Goal: Find specific page/section: Find specific page/section

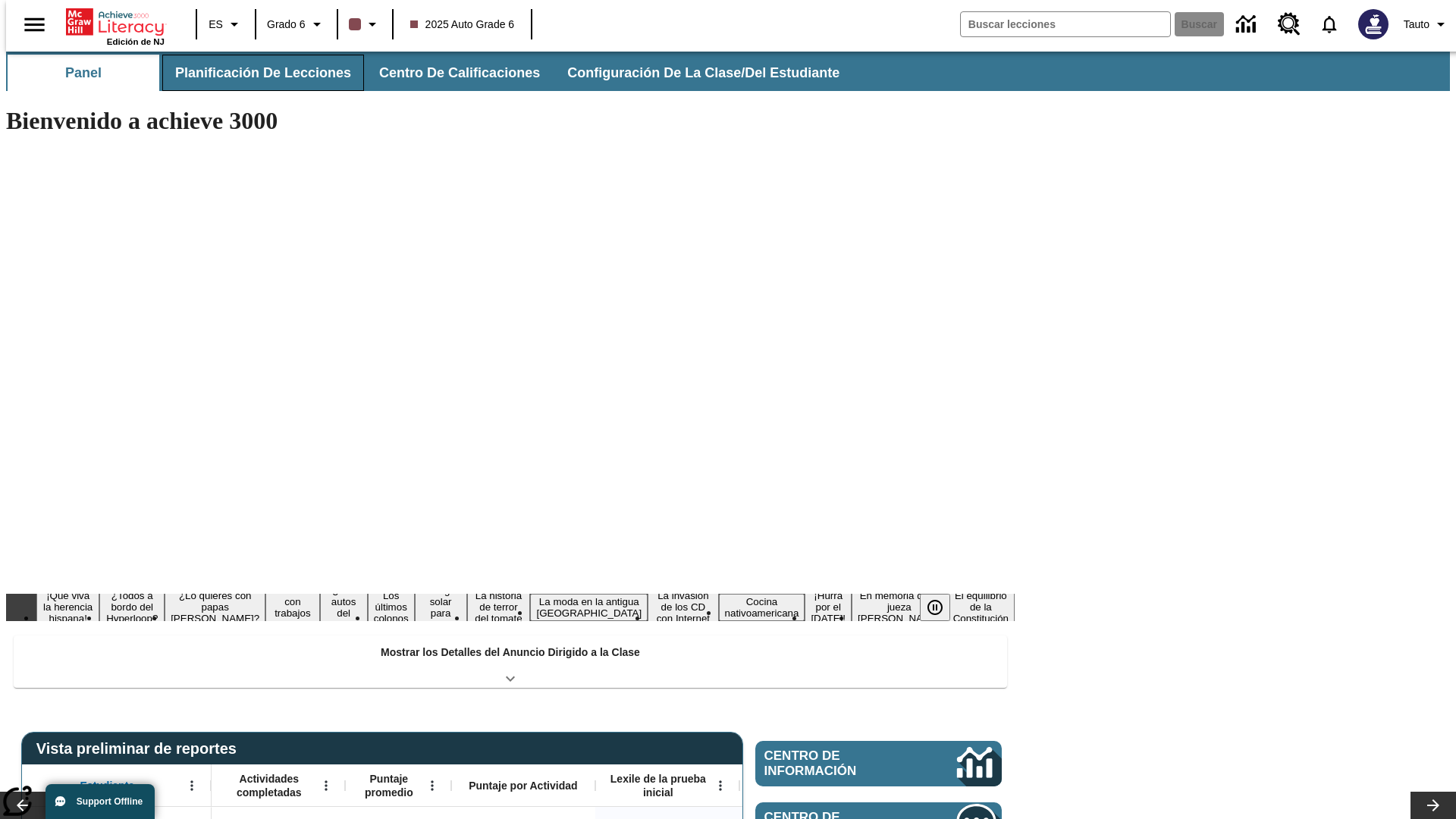
click at [254, 73] on button "Planificación de lecciones" at bounding box center [263, 73] width 202 height 36
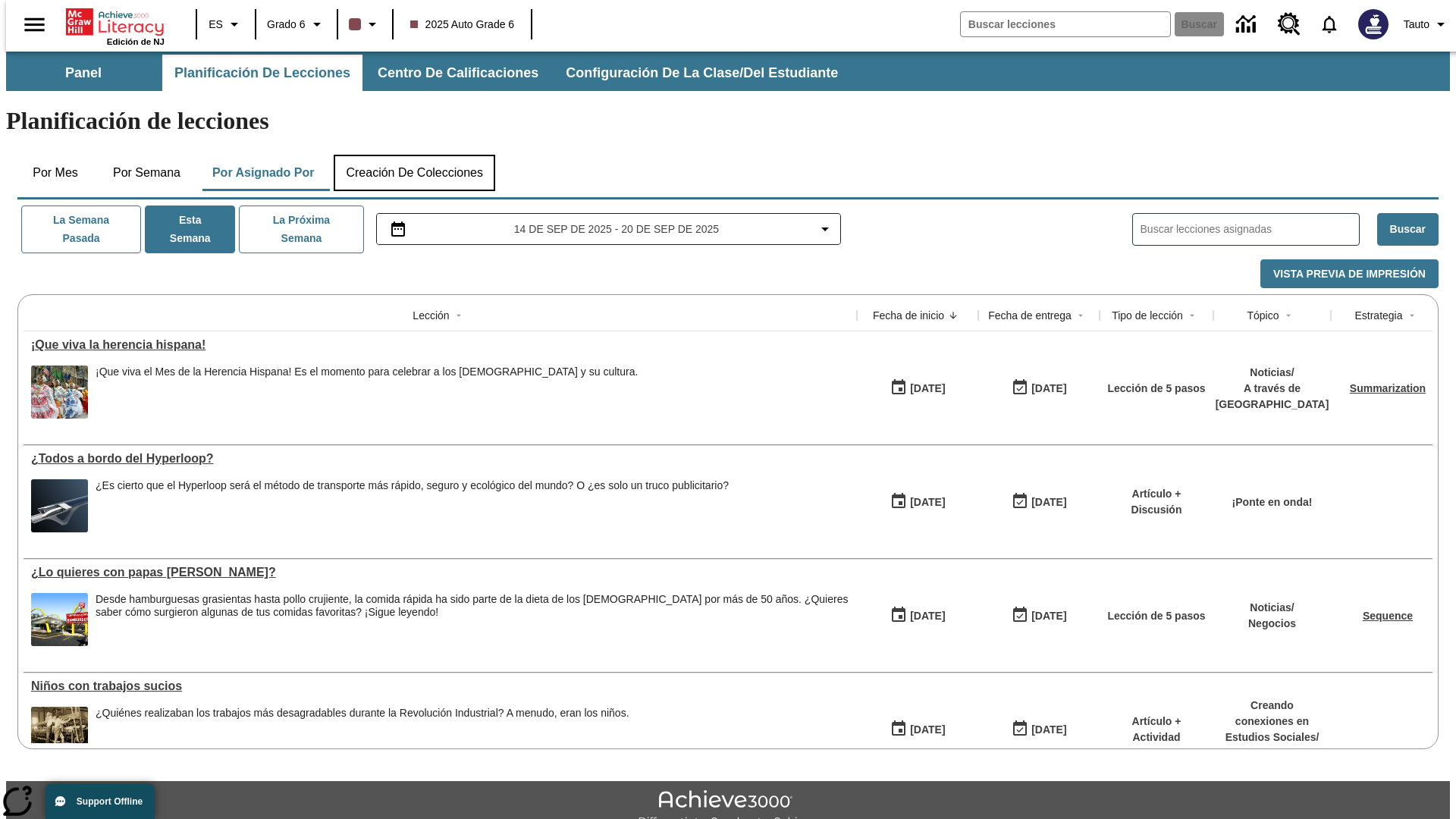
click at [414, 155] on button "Creación de colecciones" at bounding box center [414, 173] width 162 height 36
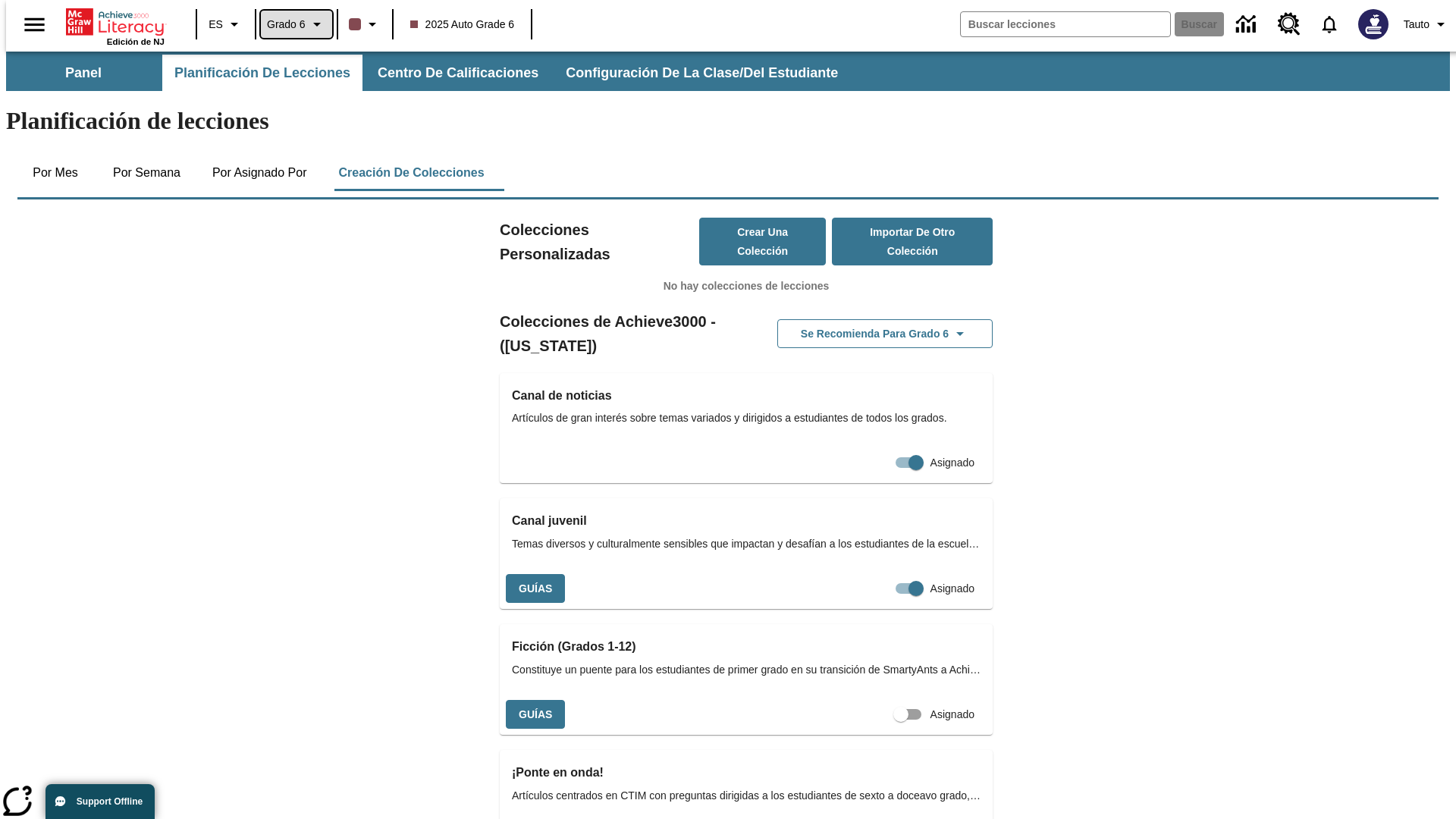
click at [292, 24] on span "Grado 6" at bounding box center [286, 24] width 39 height 16
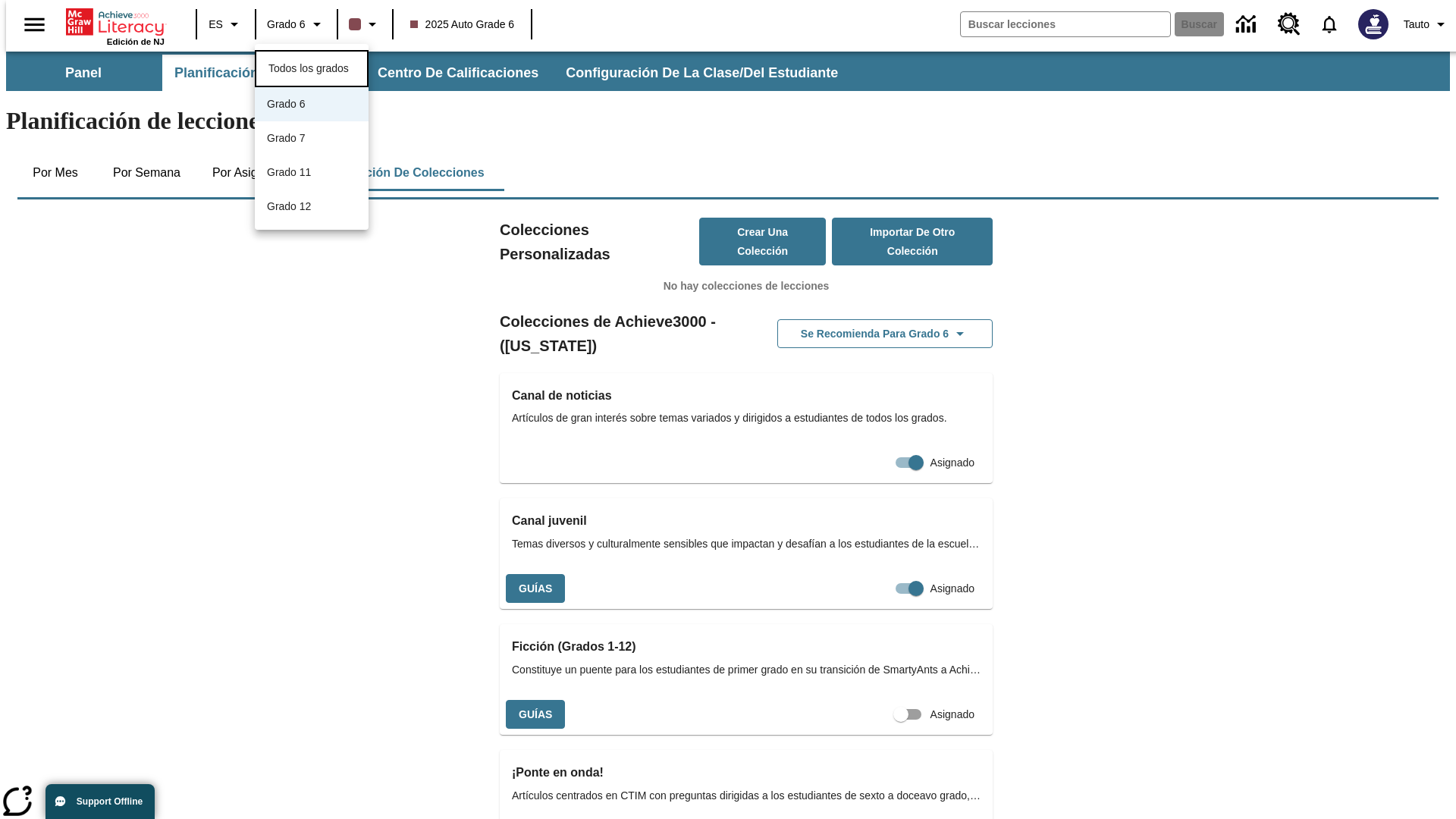
click at [312, 67] on span "Todos los grados" at bounding box center [309, 68] width 80 height 12
